Goal: Task Accomplishment & Management: Use online tool/utility

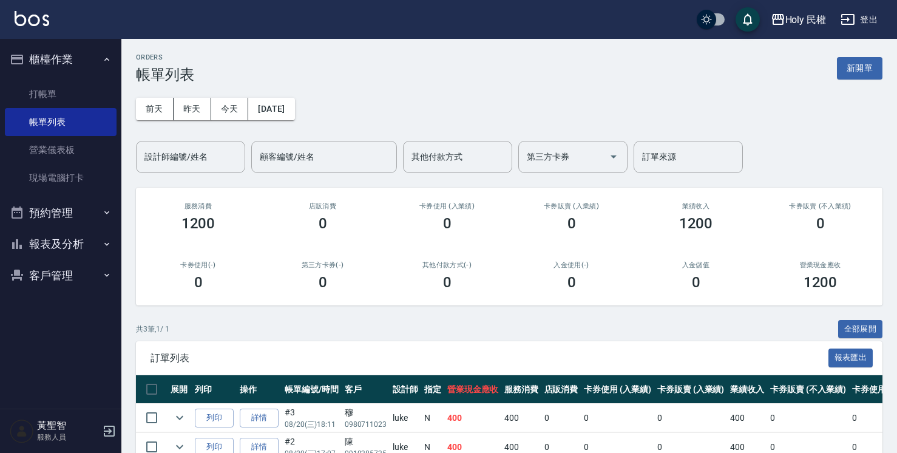
scroll to position [94, 0]
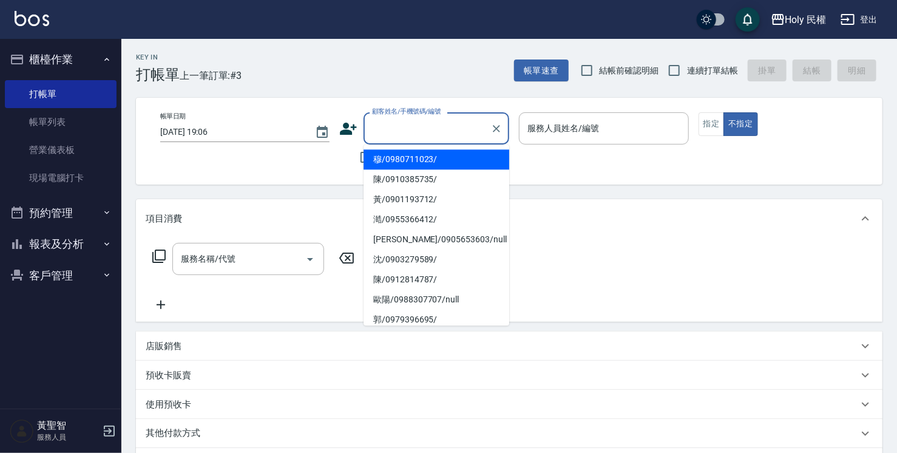
click at [426, 125] on input "顧客姓名/手機號碼/編號" at bounding box center [427, 128] width 117 height 21
type input "ㄢ"
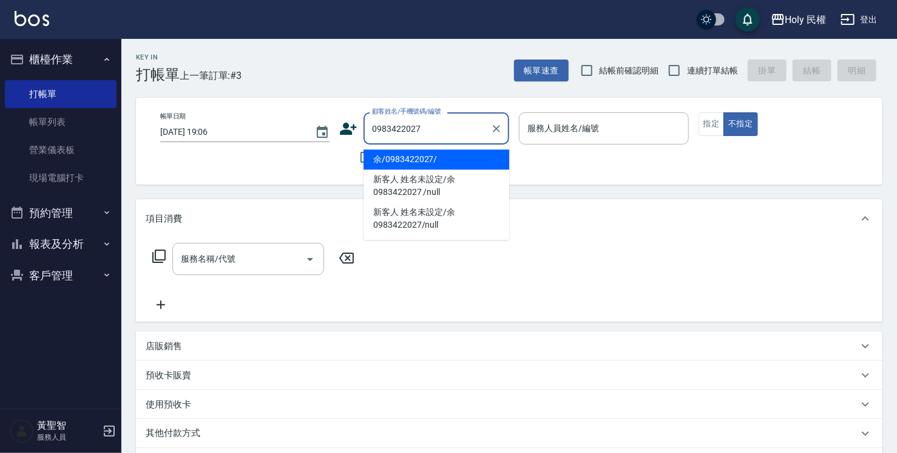
click at [420, 162] on li "余/0983422027/" at bounding box center [437, 159] width 146 height 20
type input "余/0983422027/"
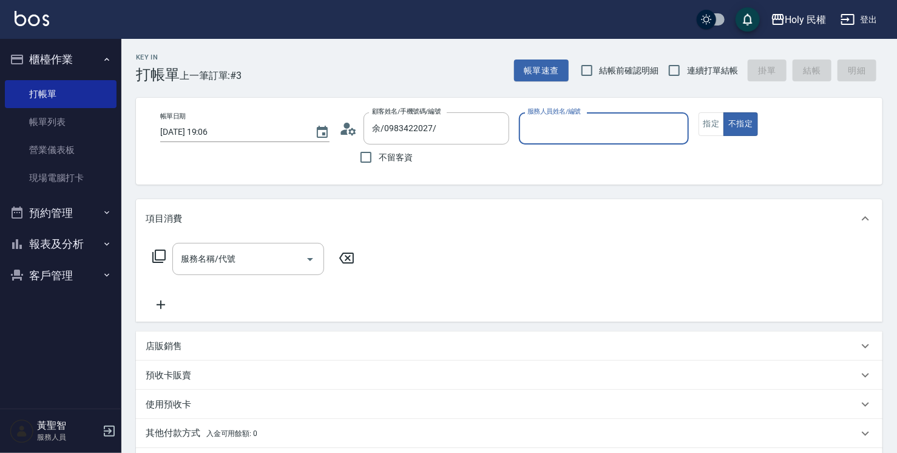
click at [551, 130] on input "服務人員姓名/編號" at bounding box center [604, 128] width 158 height 21
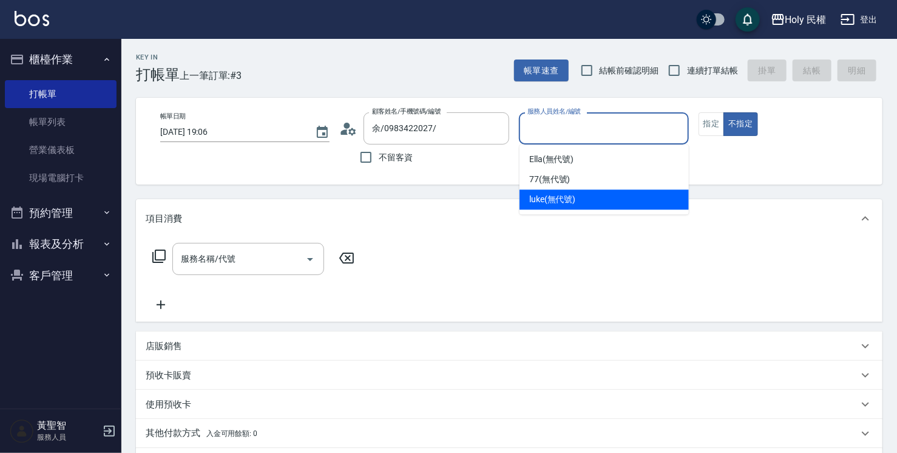
click at [576, 199] on span "luke (無代號)" at bounding box center [552, 199] width 47 height 13
type input "luke(無代號)"
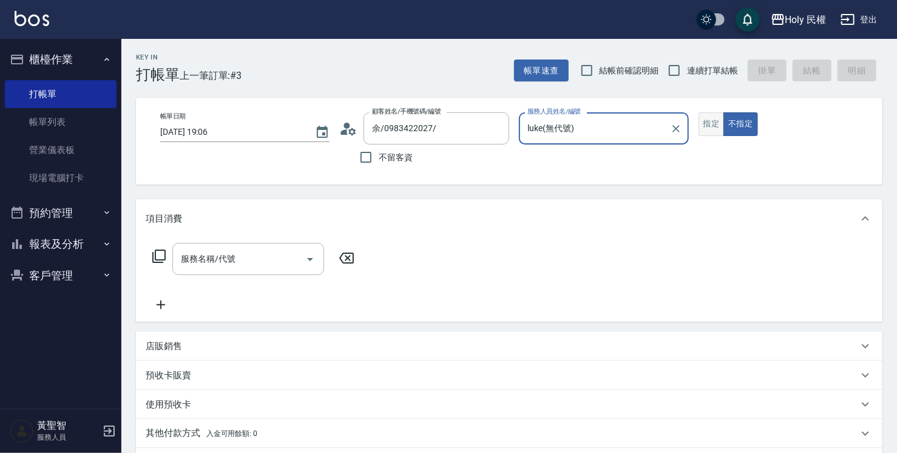
click at [714, 123] on button "指定" at bounding box center [712, 124] width 26 height 24
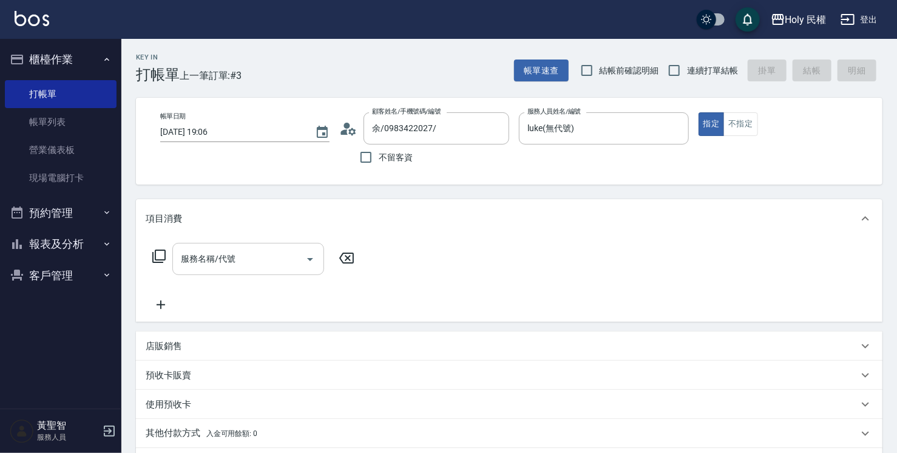
click at [223, 264] on input "服務名稱/代號" at bounding box center [239, 258] width 123 height 21
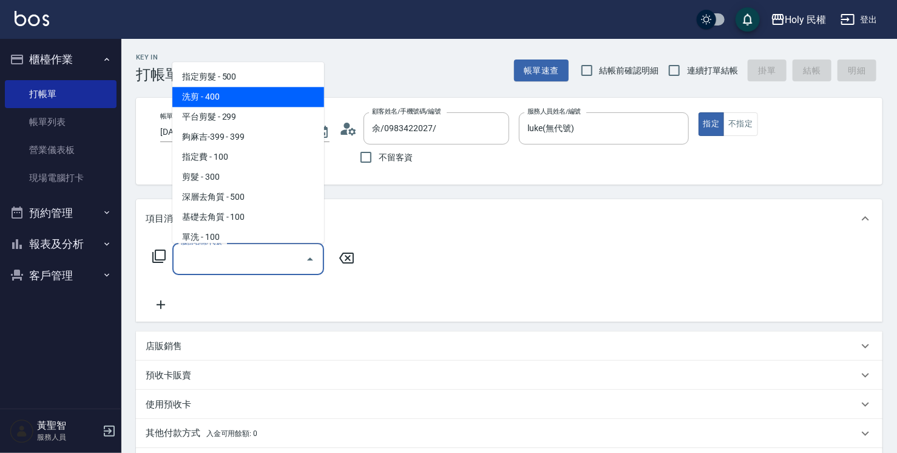
click at [213, 94] on span "洗剪 - 400" at bounding box center [248, 97] width 152 height 20
type input "洗剪(3)"
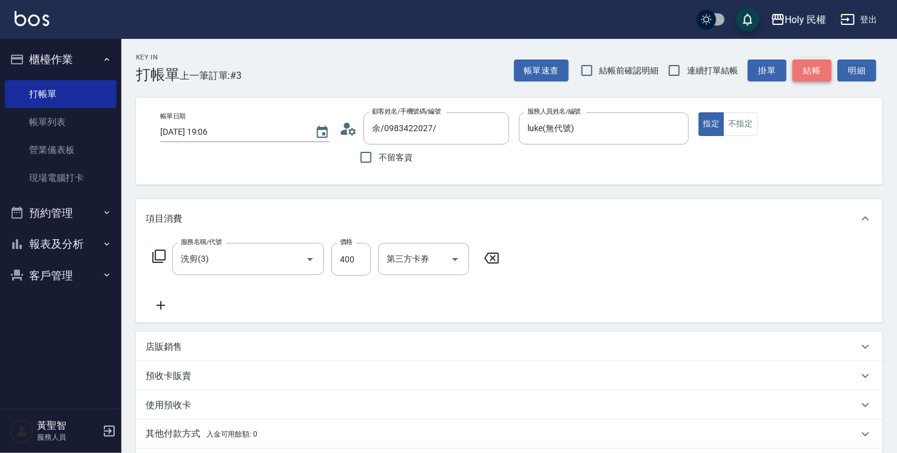
click at [801, 67] on button "結帳" at bounding box center [812, 71] width 39 height 22
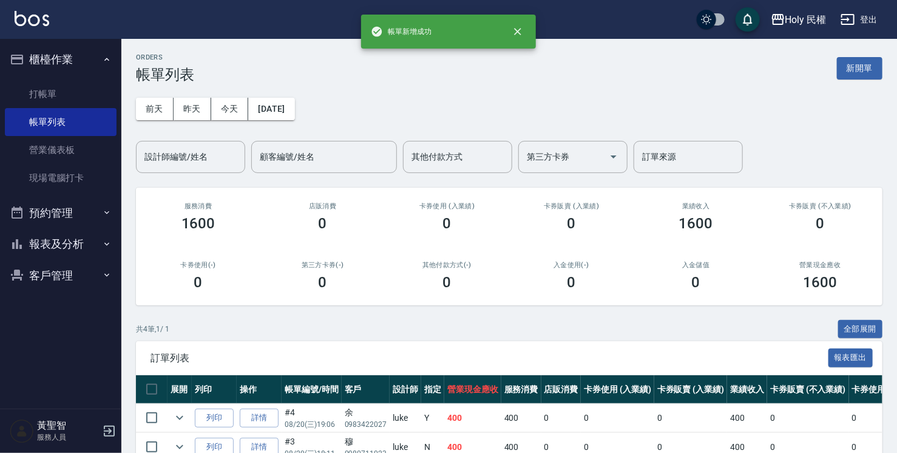
scroll to position [123, 0]
